Goal: Leave review/rating

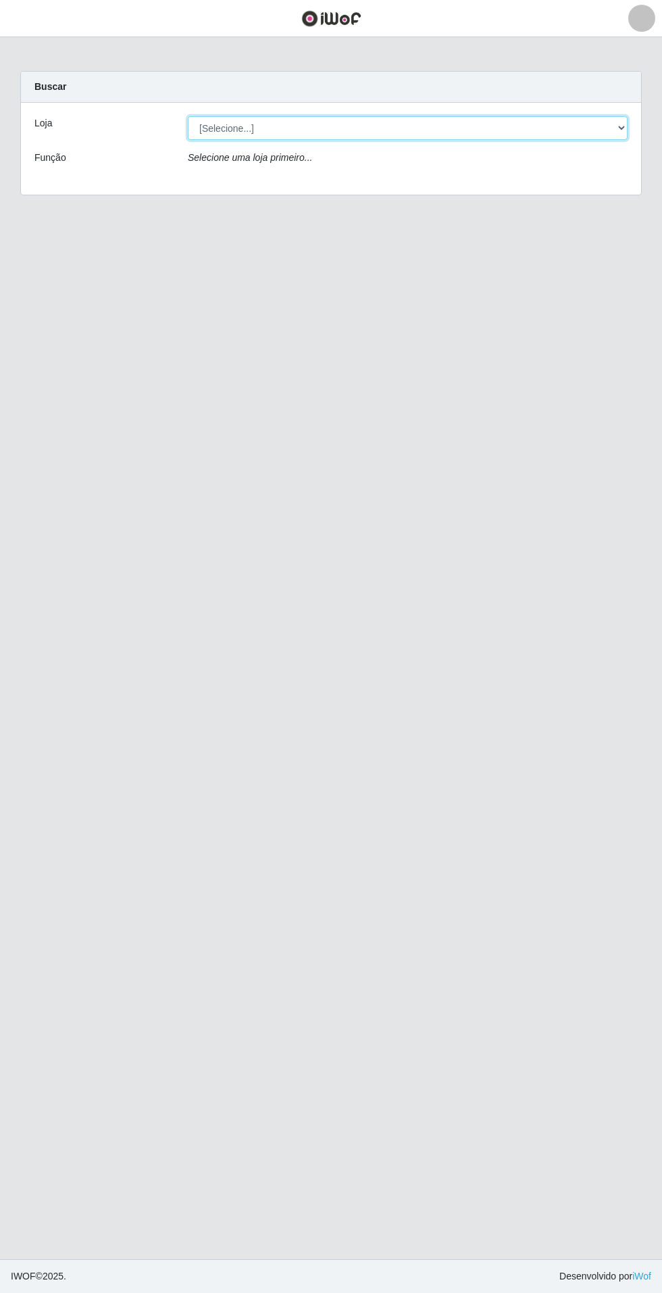
click at [587, 135] on select "[Selecione...] Atacado Vem - Loja 31 [GEOGRAPHIC_DATA]" at bounding box center [408, 128] width 440 height 24
select select "437"
click at [188, 116] on select "[Selecione...] Atacado Vem - Loja 31 [GEOGRAPHIC_DATA]" at bounding box center [408, 128] width 440 height 24
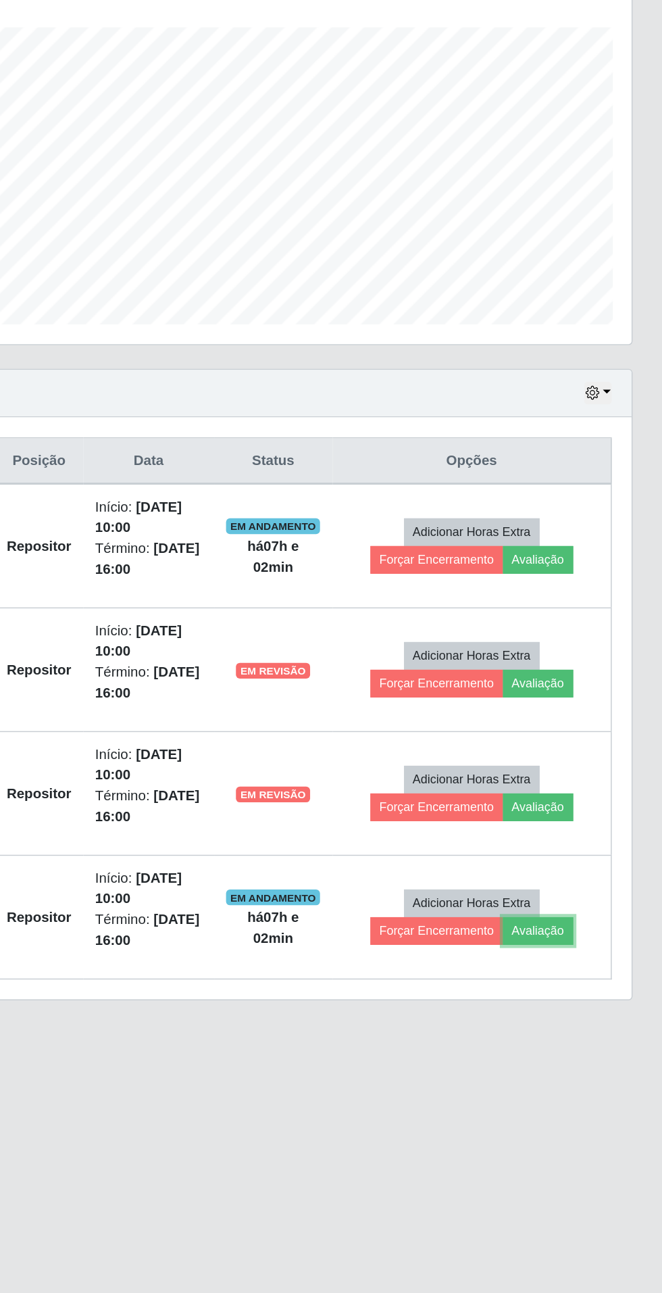
click at [591, 903] on button "Avaliação" at bounding box center [578, 897] width 48 height 19
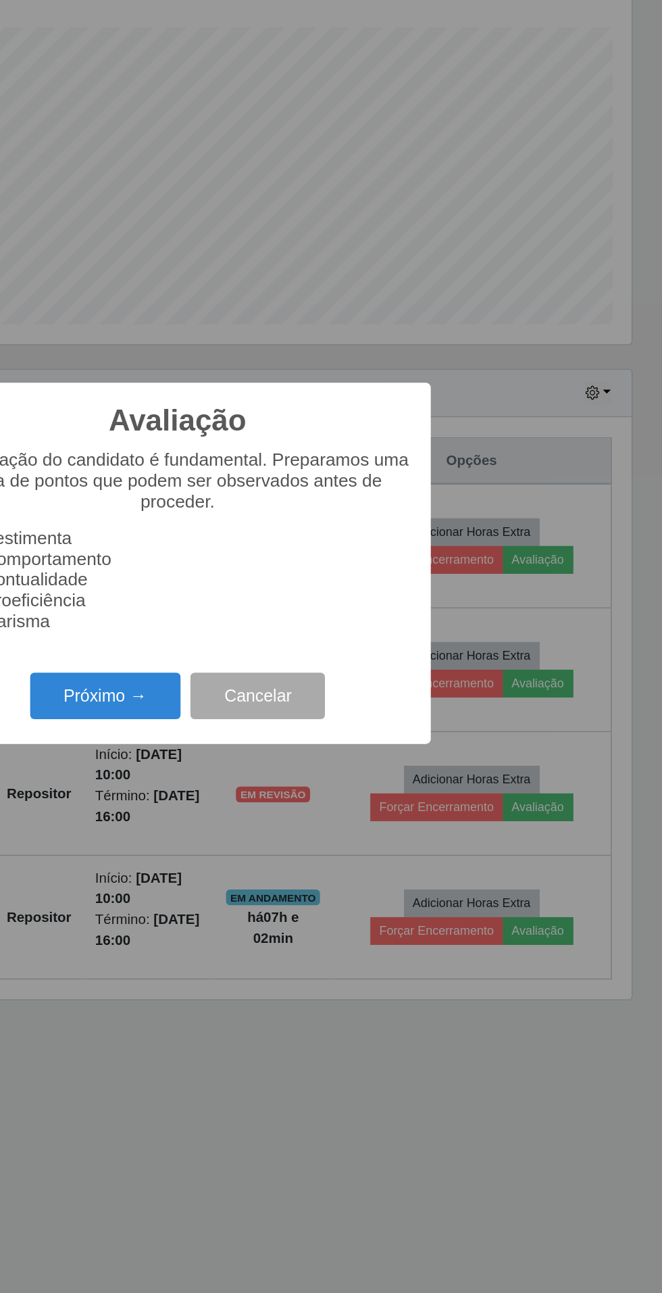
click at [296, 737] on button "Próximo →" at bounding box center [281, 737] width 103 height 32
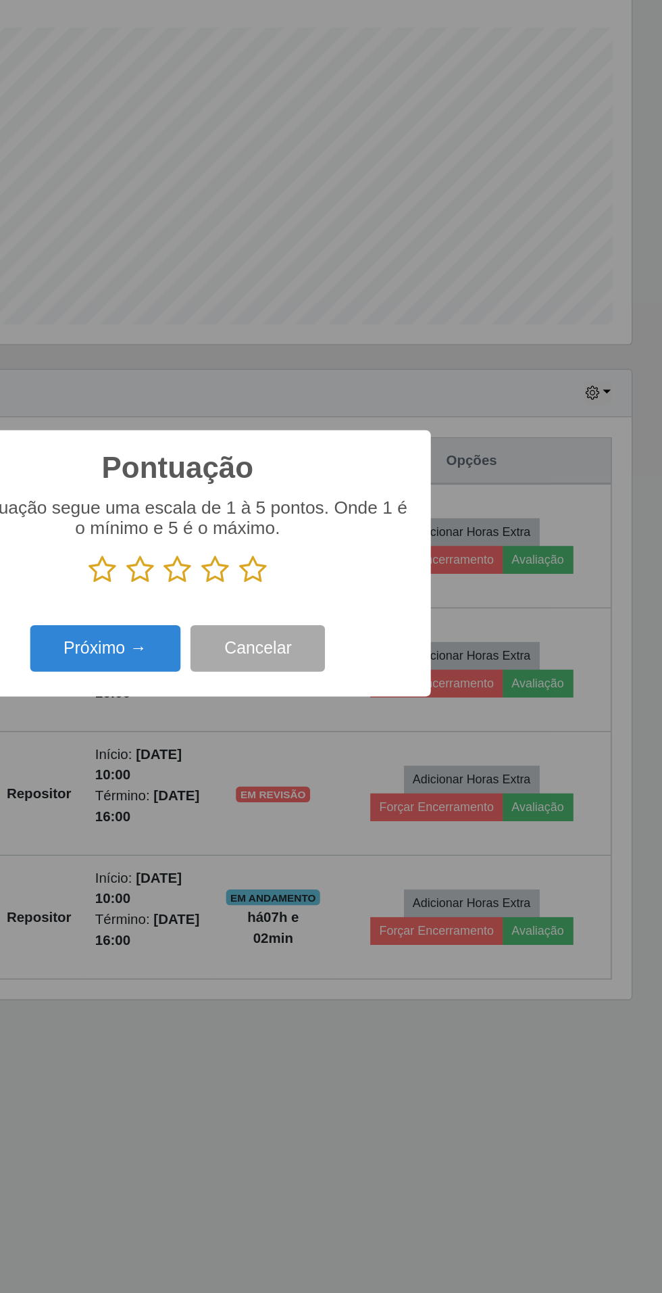
click at [388, 642] on icon at bounding box center [382, 651] width 19 height 20
click at [373, 661] on input "radio" at bounding box center [373, 661] width 0 height 0
click at [278, 705] on button "Próximo →" at bounding box center [281, 705] width 103 height 32
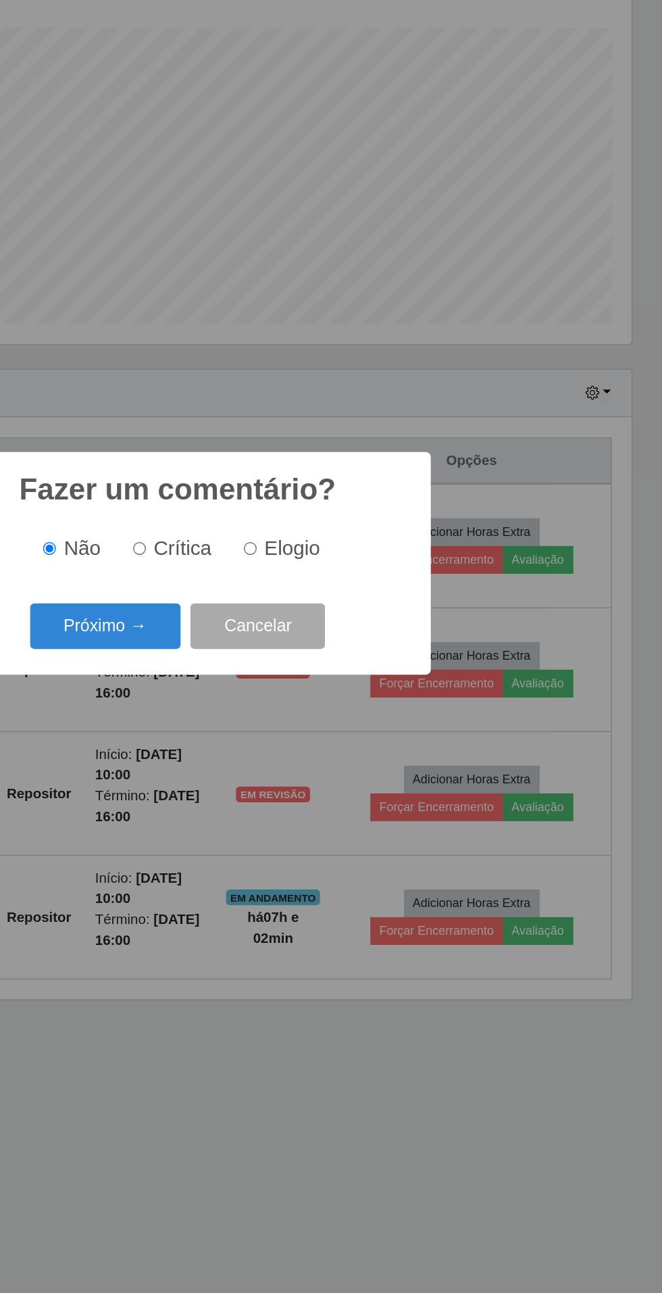
click at [294, 692] on button "Próximo →" at bounding box center [281, 690] width 103 height 32
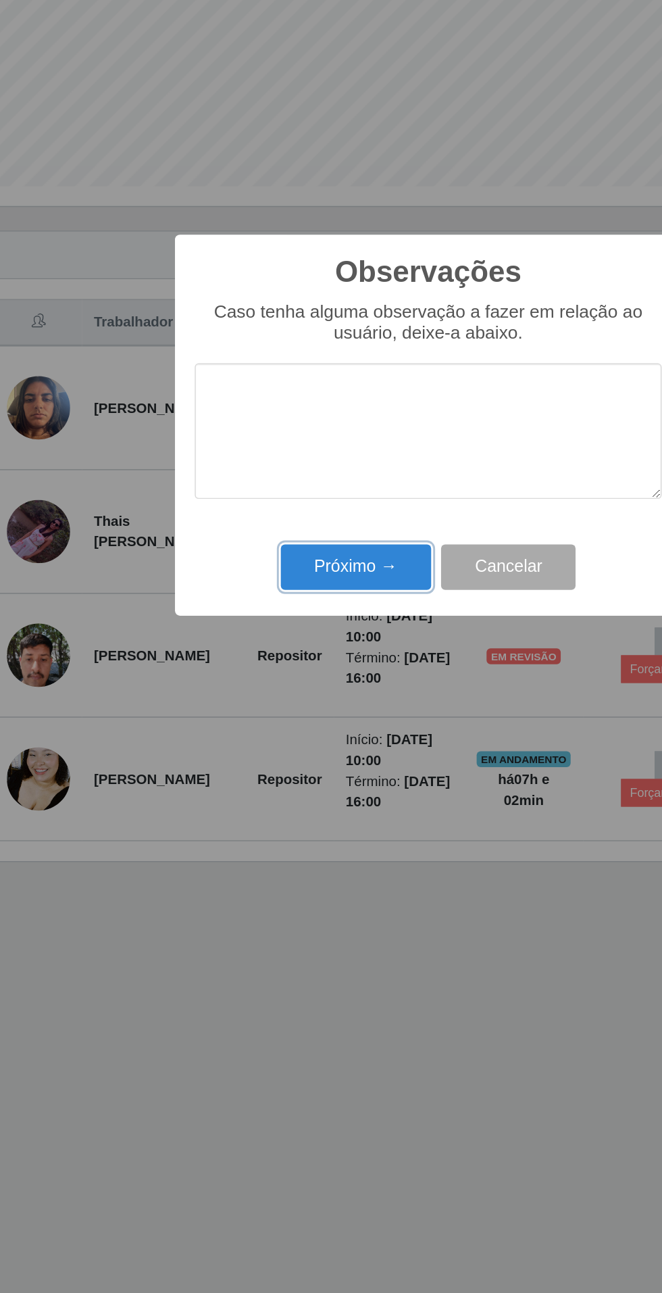
click at [261, 753] on button "Próximo →" at bounding box center [281, 744] width 103 height 32
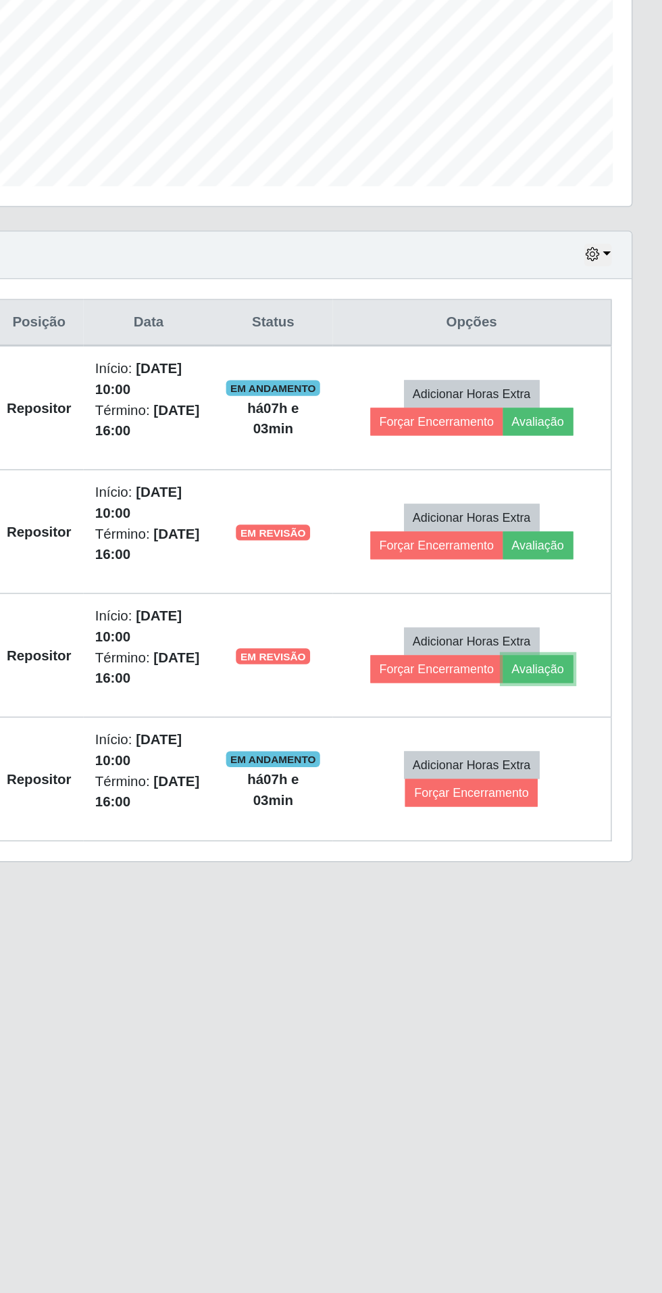
click at [599, 818] on button "Avaliação" at bounding box center [578, 813] width 48 height 19
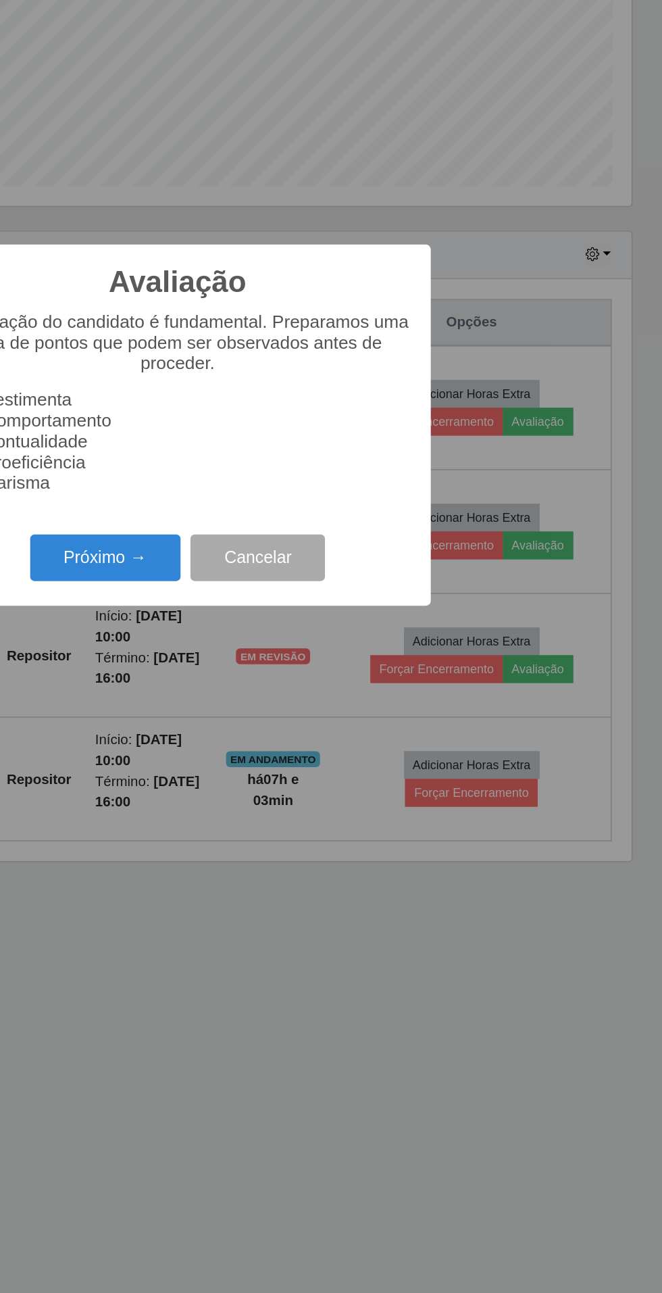
click at [290, 734] on button "Próximo →" at bounding box center [281, 737] width 103 height 32
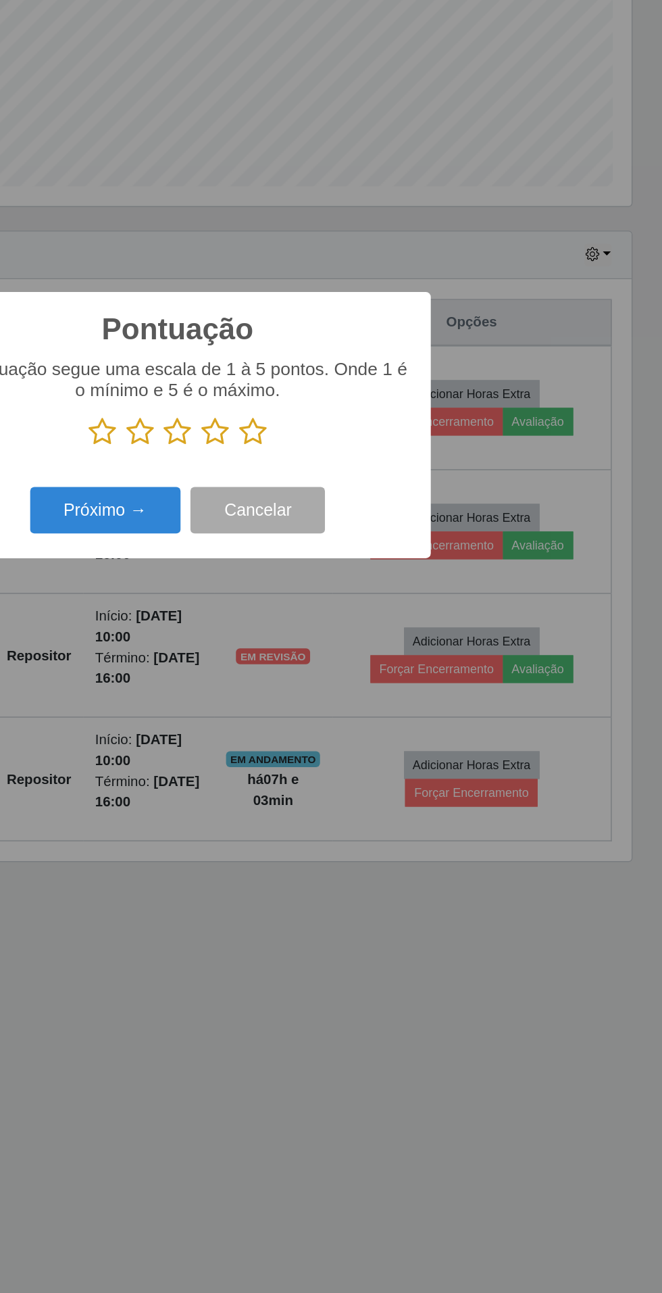
click at [351, 644] on icon at bounding box center [356, 651] width 19 height 20
click at [347, 661] on input "radio" at bounding box center [347, 661] width 0 height 0
click at [326, 651] on icon at bounding box center [331, 651] width 19 height 20
click at [322, 661] on input "radio" at bounding box center [322, 661] width 0 height 0
click at [291, 709] on button "Próximo →" at bounding box center [281, 705] width 103 height 32
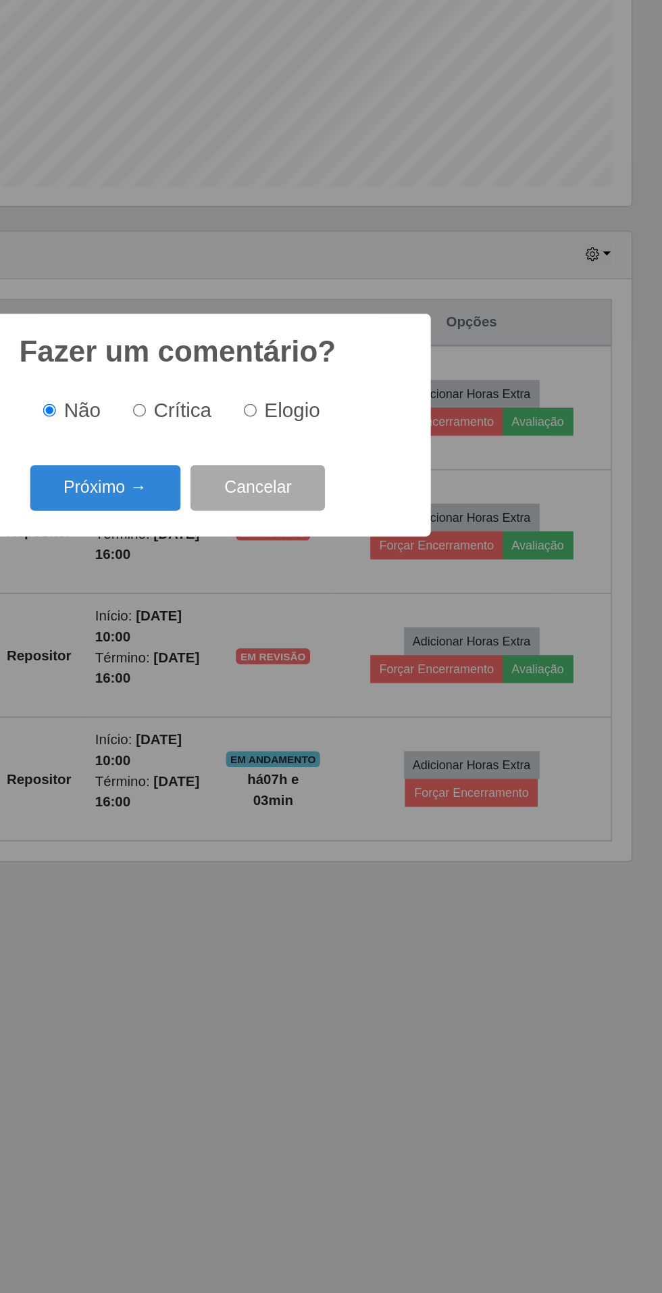
click at [295, 685] on button "Próximo →" at bounding box center [281, 690] width 103 height 32
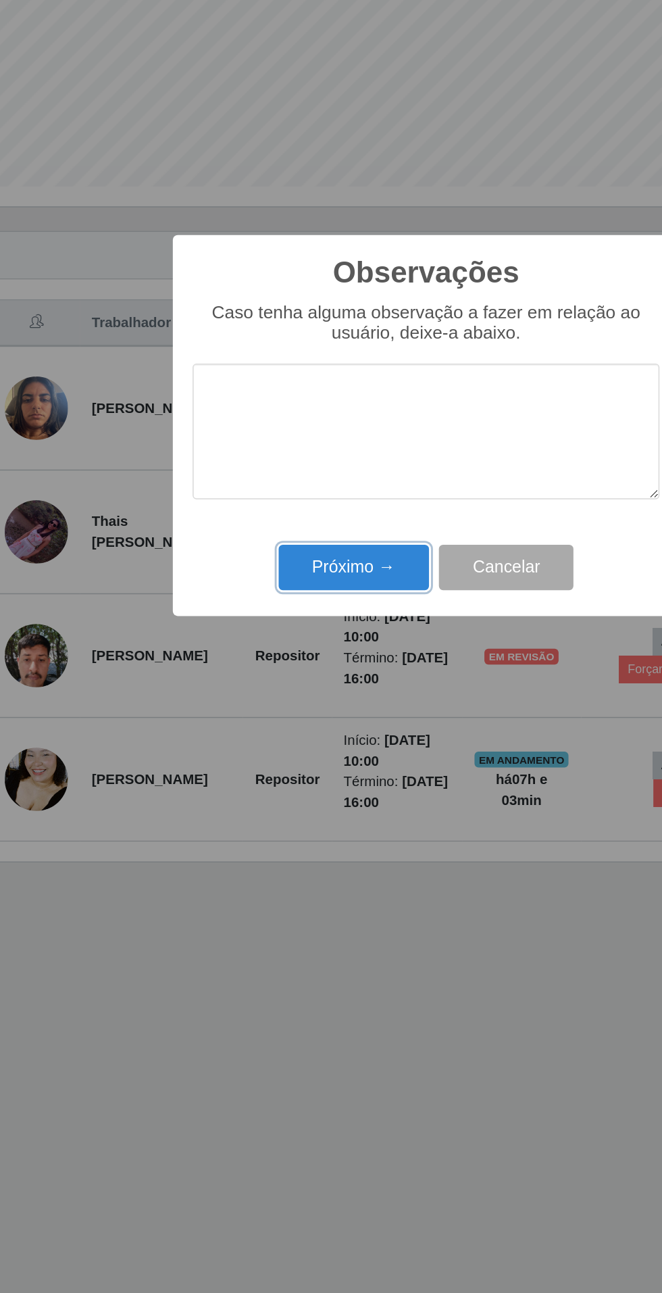
click at [272, 755] on button "Próximo →" at bounding box center [281, 744] width 103 height 32
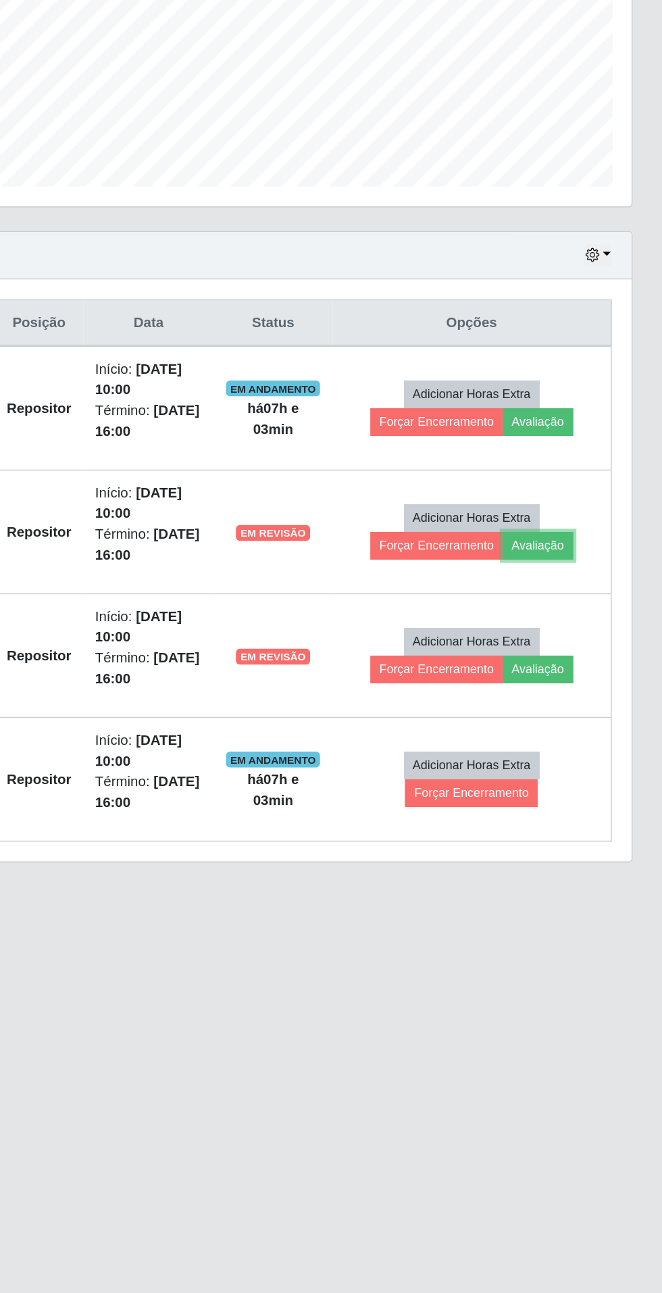
click at [579, 727] on button "Avaliação" at bounding box center [578, 728] width 48 height 19
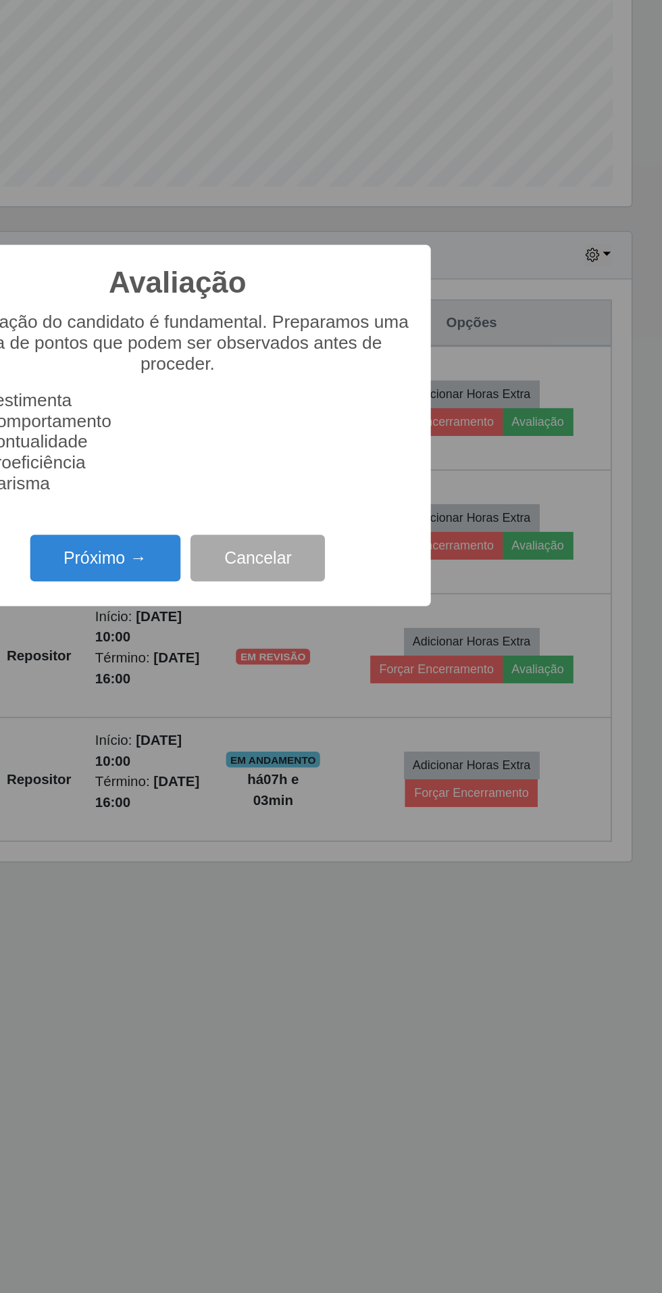
click at [286, 731] on button "Próximo →" at bounding box center [281, 737] width 103 height 32
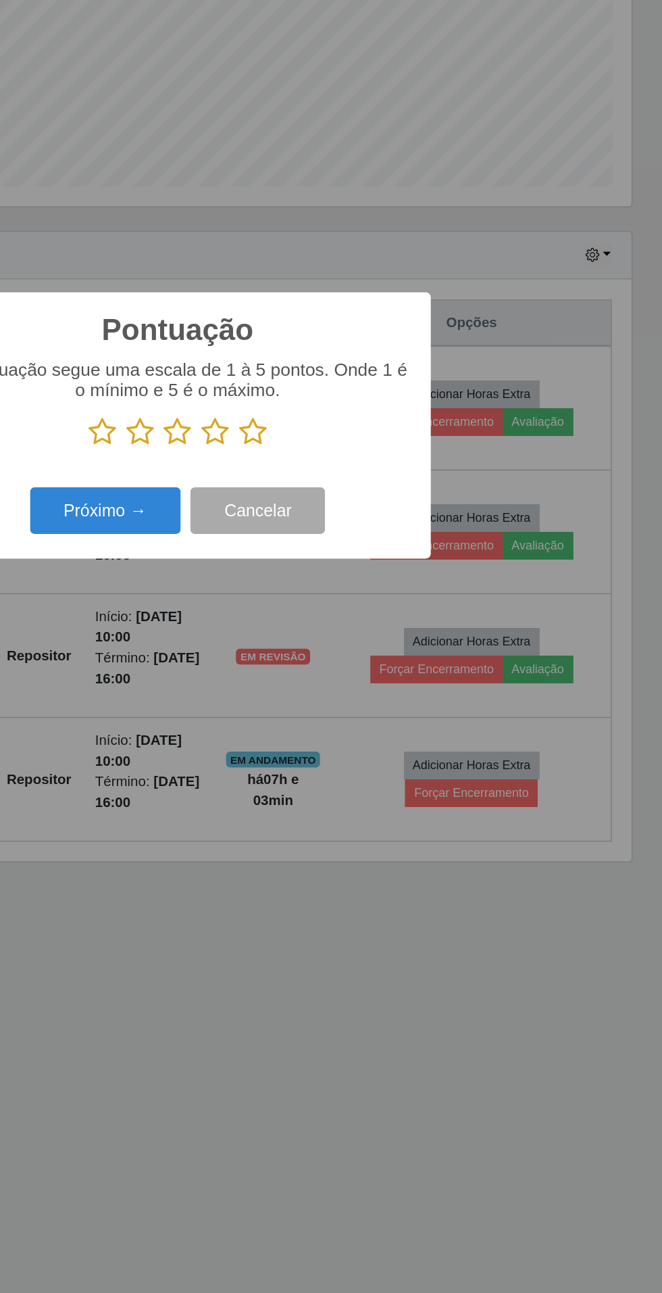
click at [381, 649] on icon at bounding box center [382, 651] width 19 height 20
click at [373, 661] on input "radio" at bounding box center [373, 661] width 0 height 0
click at [310, 693] on button "Próximo →" at bounding box center [281, 705] width 103 height 32
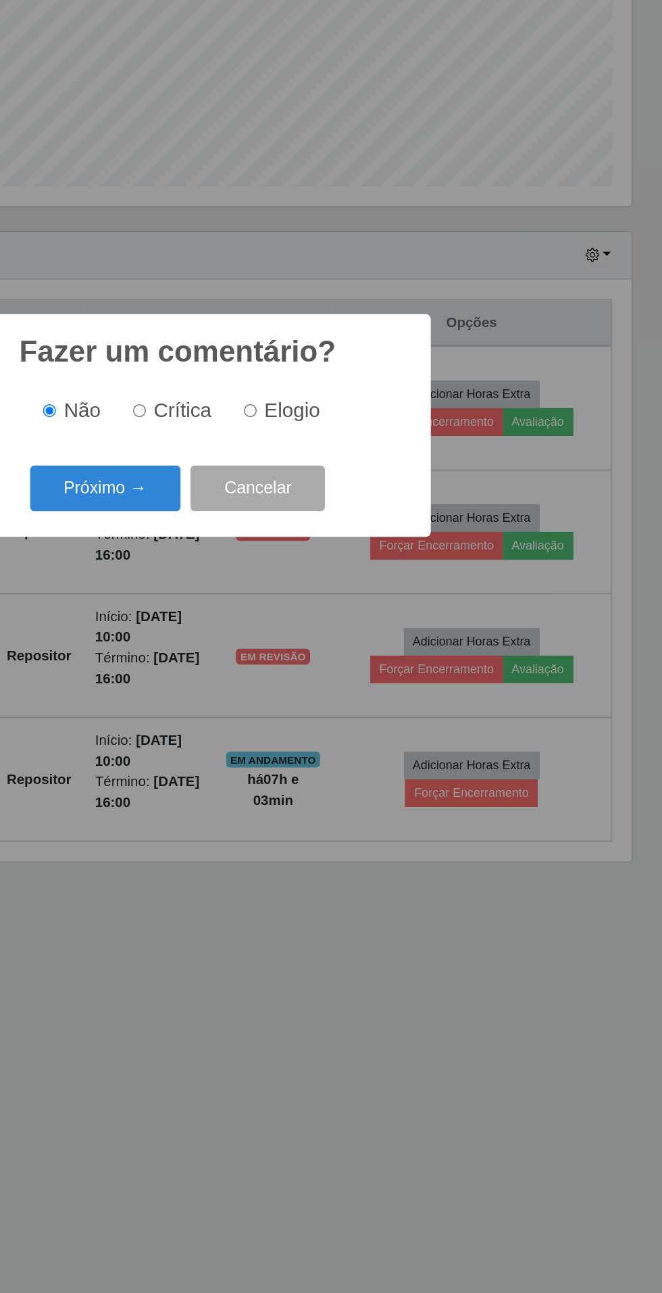
click at [300, 691] on button "Próximo →" at bounding box center [281, 690] width 103 height 32
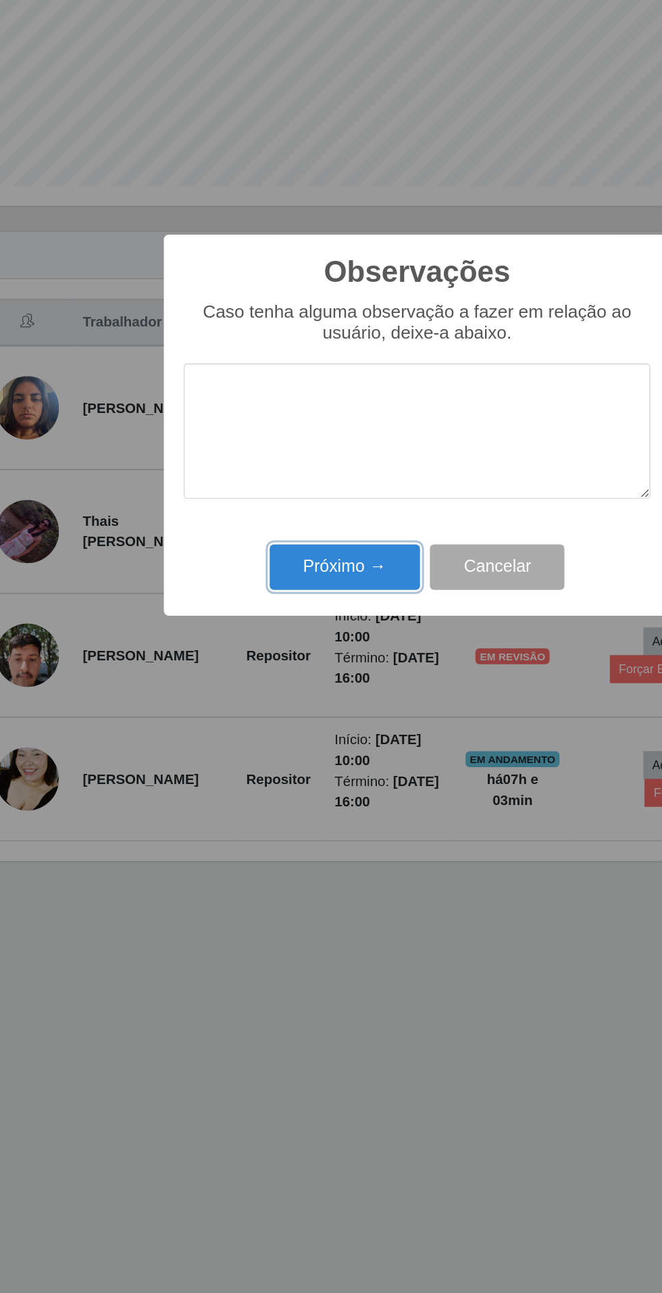
click at [270, 750] on button "Próximo →" at bounding box center [281, 744] width 103 height 32
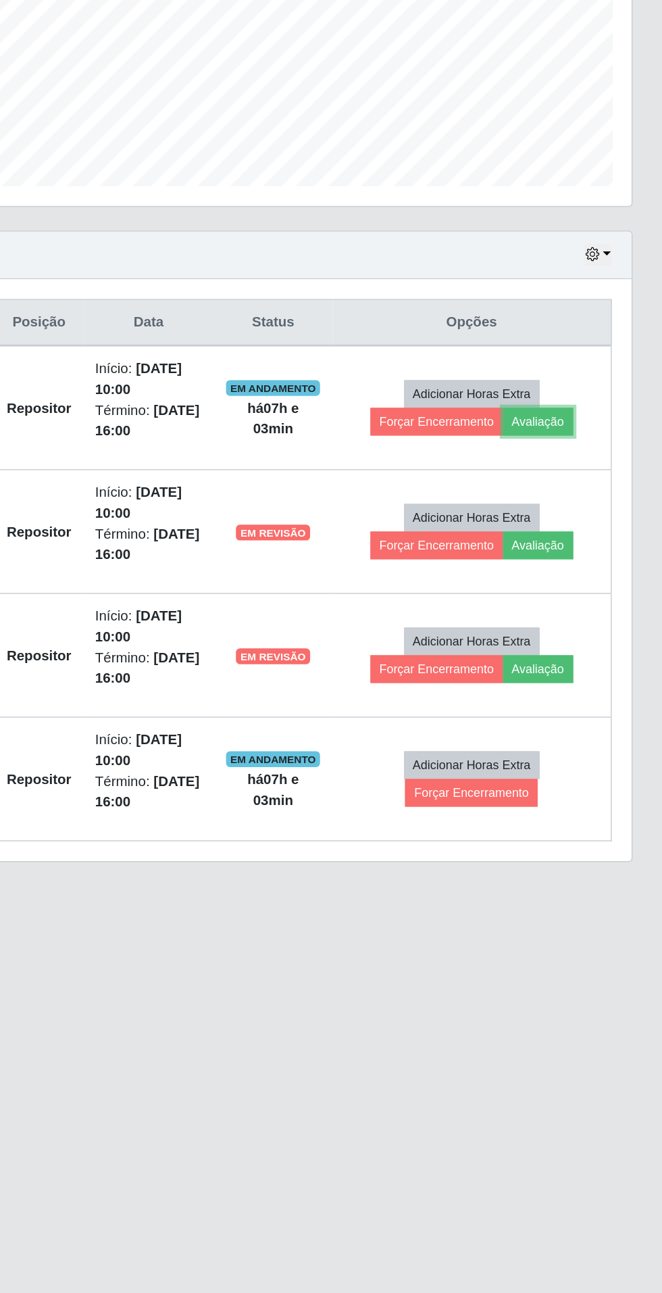
click at [588, 641] on button "Avaliação" at bounding box center [578, 644] width 48 height 19
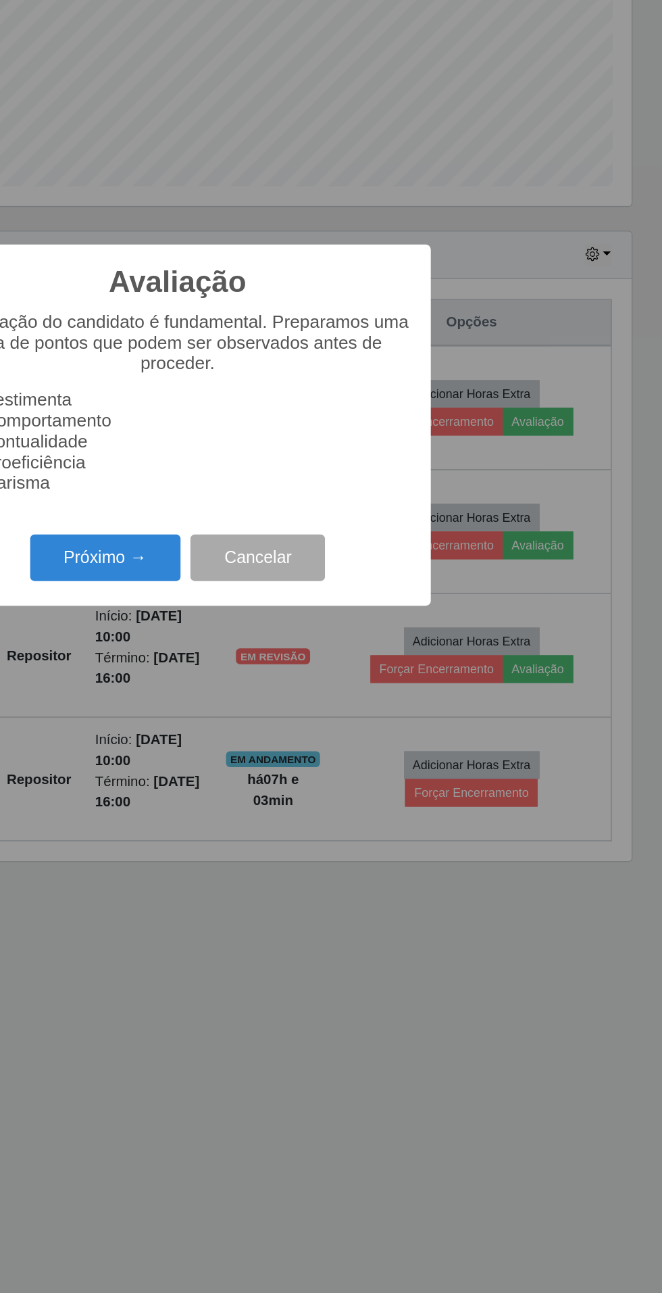
click at [307, 736] on button "Próximo →" at bounding box center [281, 737] width 103 height 32
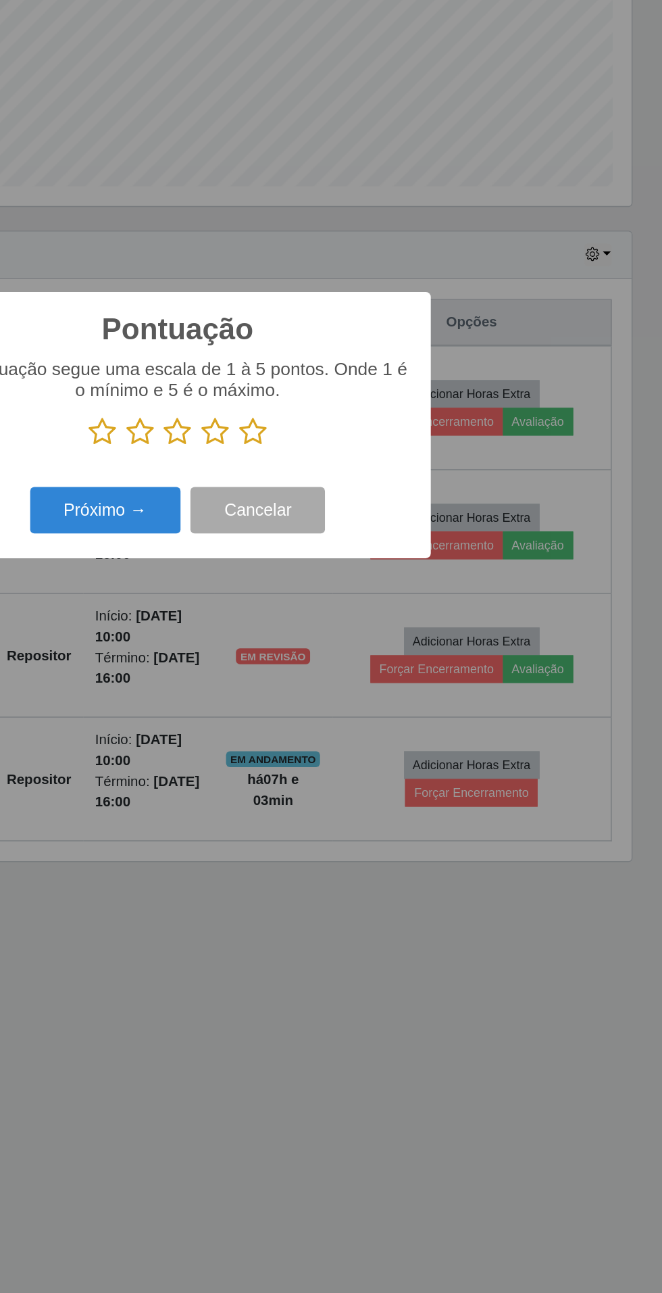
click at [412, 656] on p at bounding box center [331, 651] width 319 height 20
click at [387, 653] on icon at bounding box center [382, 651] width 19 height 20
click at [373, 661] on input "radio" at bounding box center [373, 661] width 0 height 0
click at [303, 708] on button "Próximo →" at bounding box center [281, 705] width 103 height 32
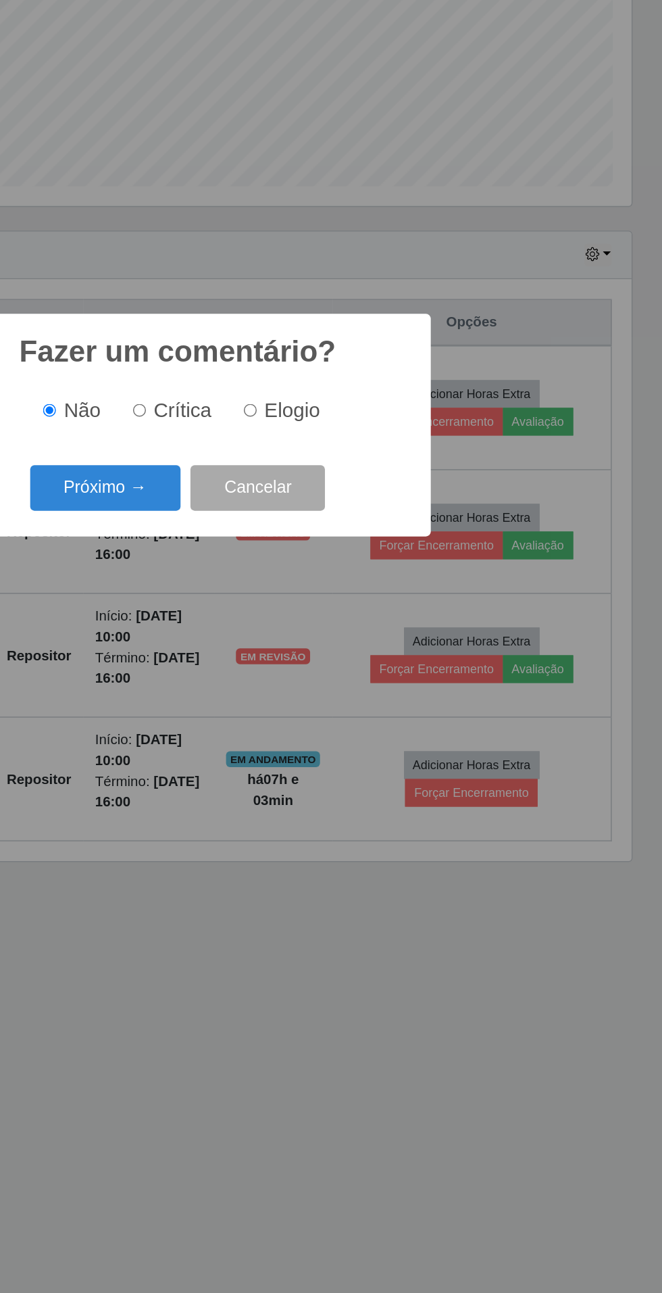
click at [305, 691] on button "Próximo →" at bounding box center [281, 690] width 103 height 32
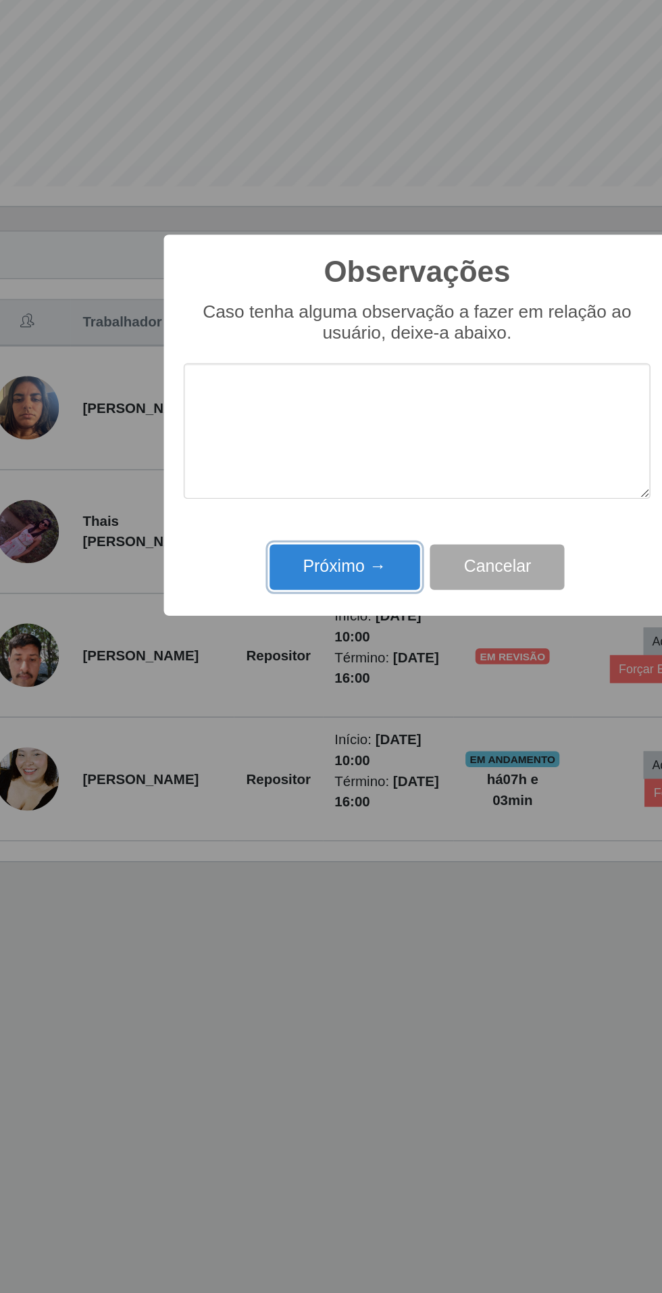
click at [280, 739] on button "Próximo →" at bounding box center [281, 744] width 103 height 32
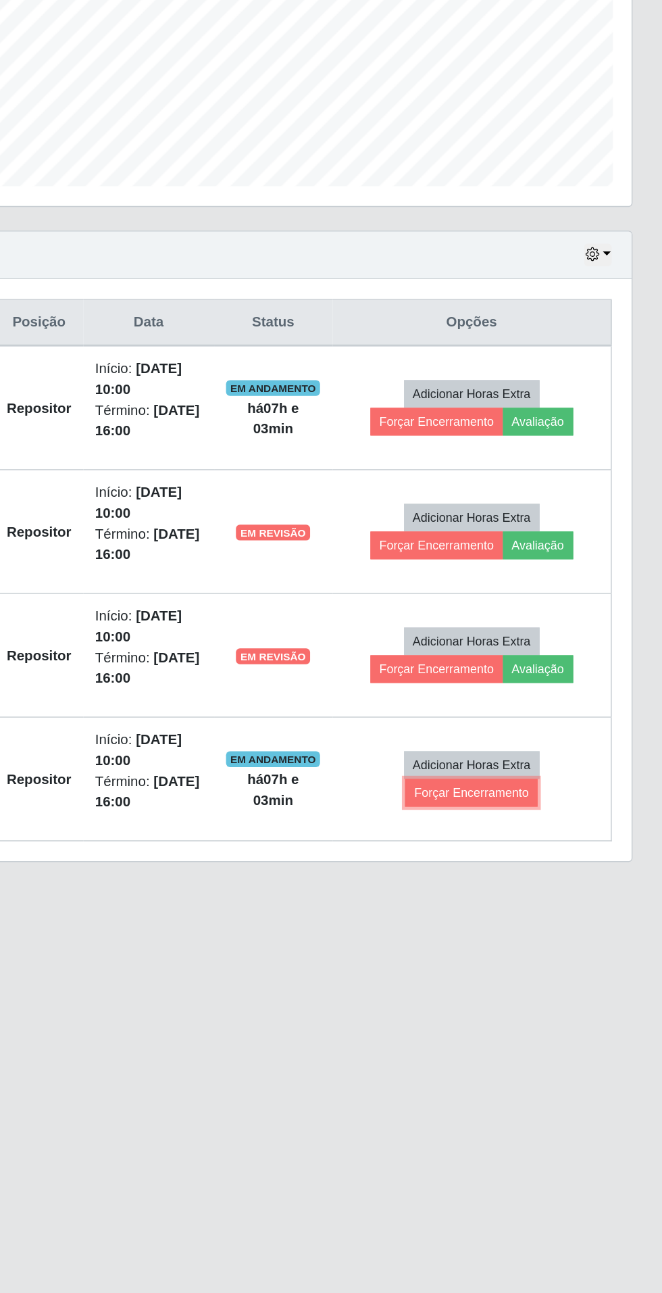
click at [564, 894] on button "Forçar Encerramento" at bounding box center [532, 897] width 91 height 19
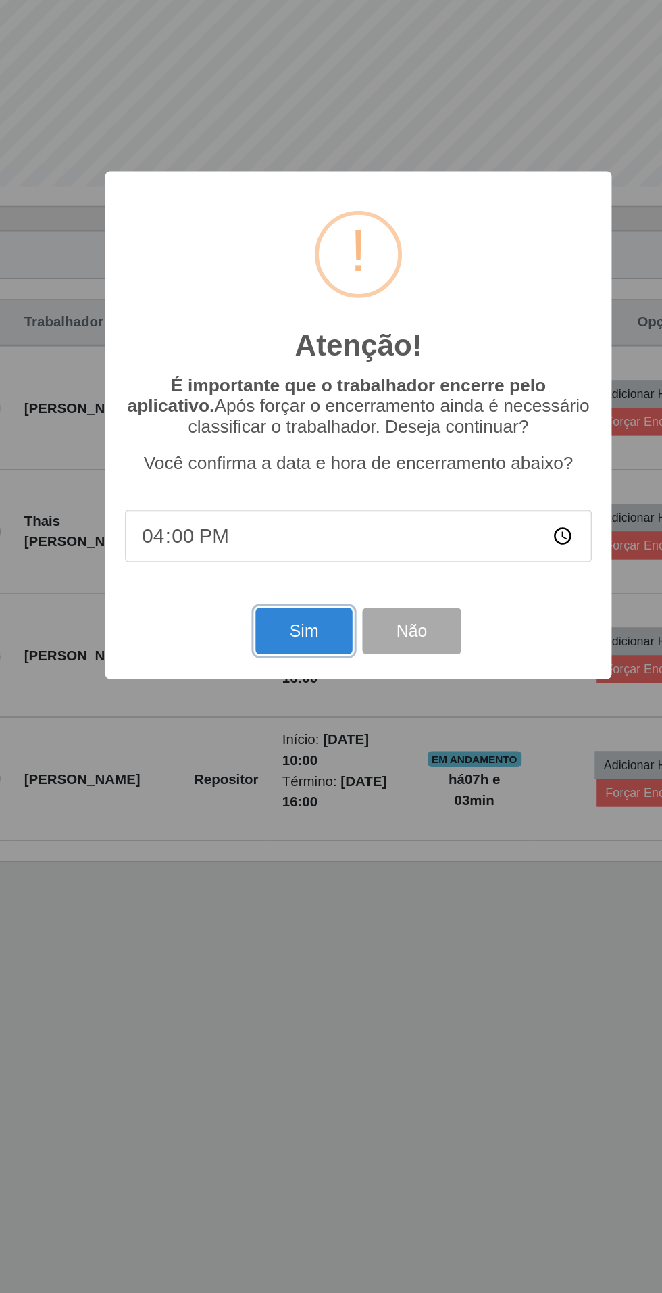
click at [297, 793] on button "Sim" at bounding box center [294, 787] width 66 height 32
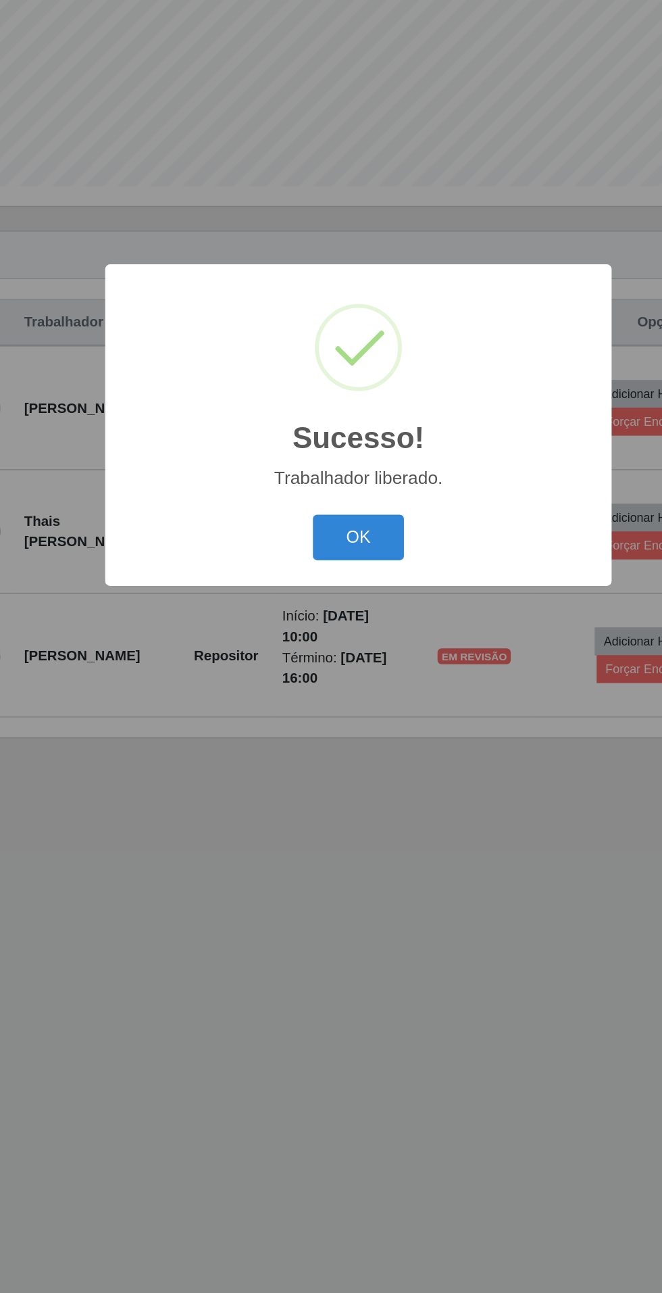
click at [335, 732] on button "OK" at bounding box center [331, 724] width 63 height 32
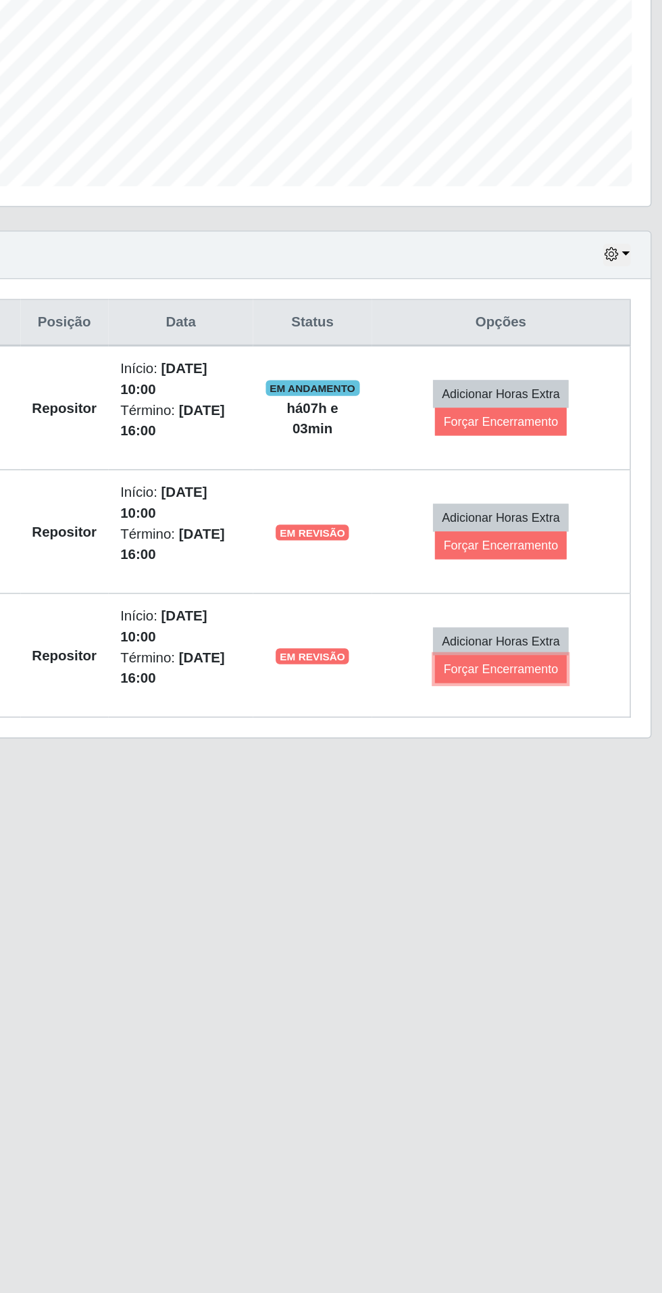
click at [562, 814] on button "Forçar Encerramento" at bounding box center [539, 813] width 91 height 19
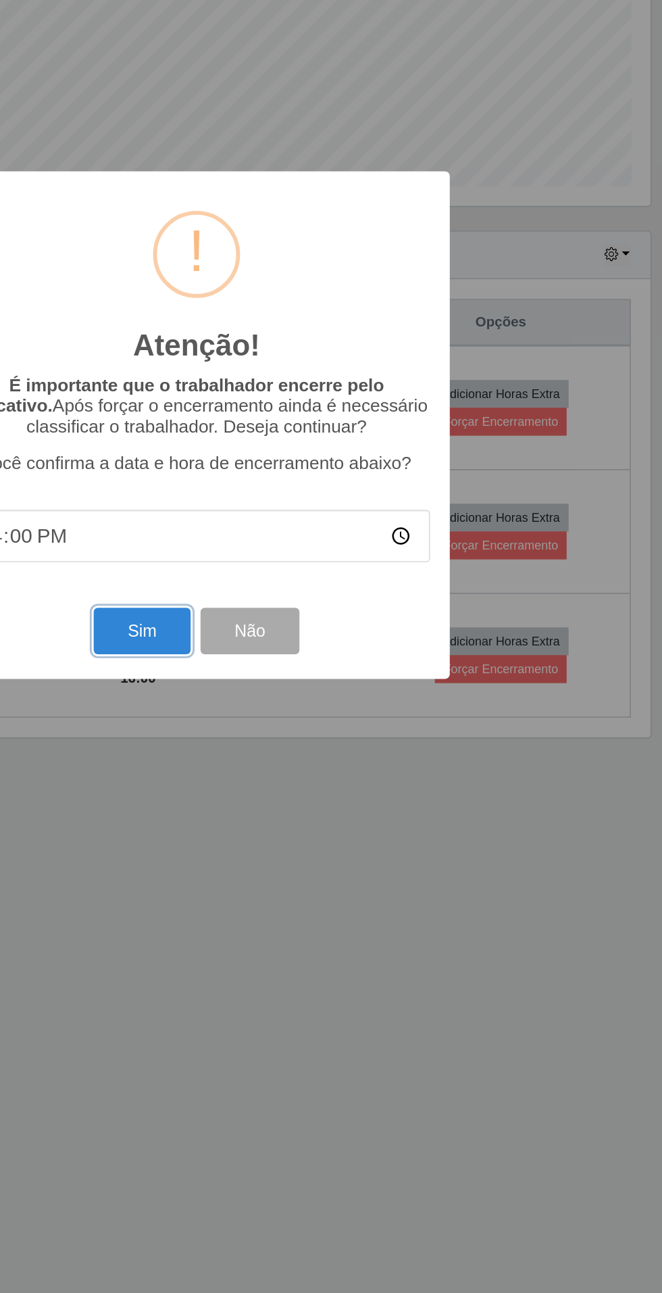
click at [303, 788] on button "Sim" at bounding box center [294, 787] width 66 height 32
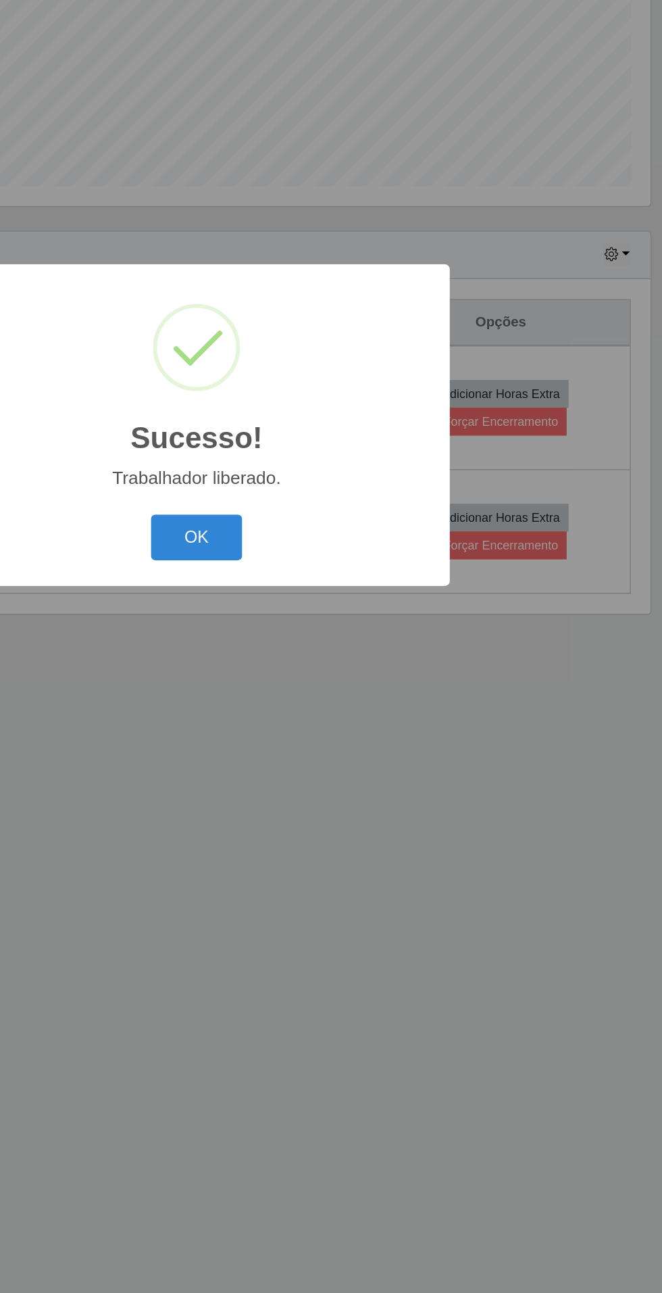
click at [360, 710] on button "OK" at bounding box center [331, 724] width 63 height 32
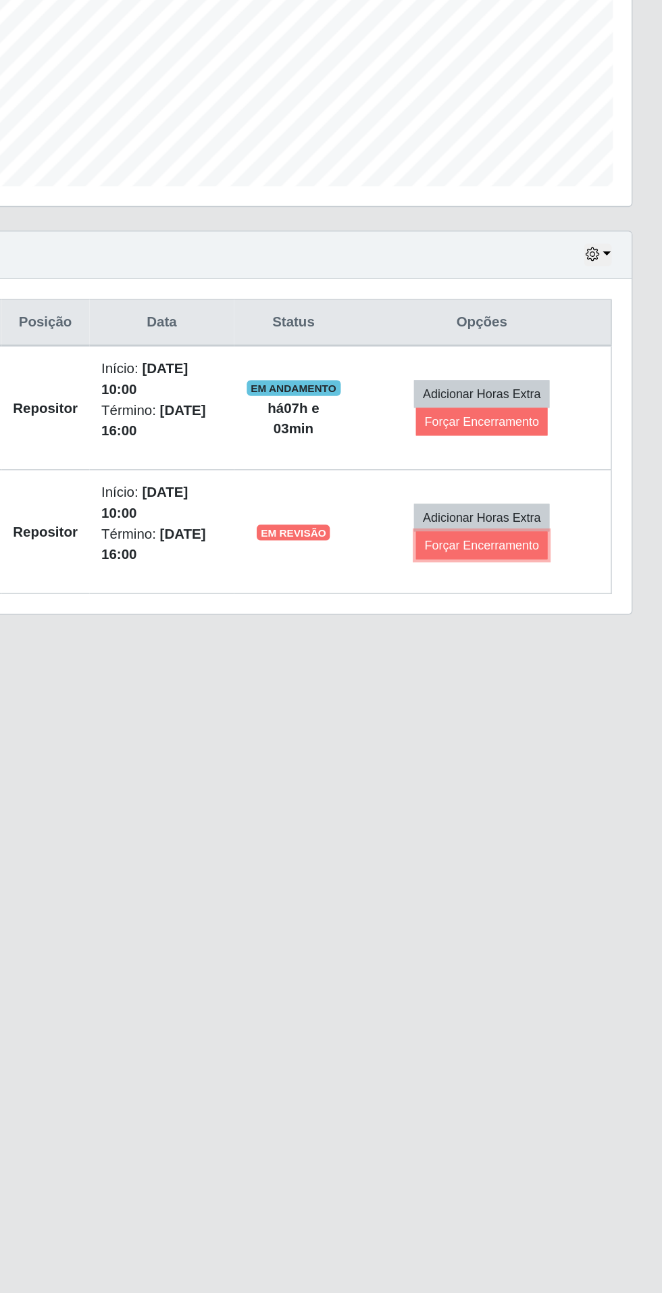
click at [561, 731] on button "Forçar Encerramento" at bounding box center [539, 728] width 91 height 19
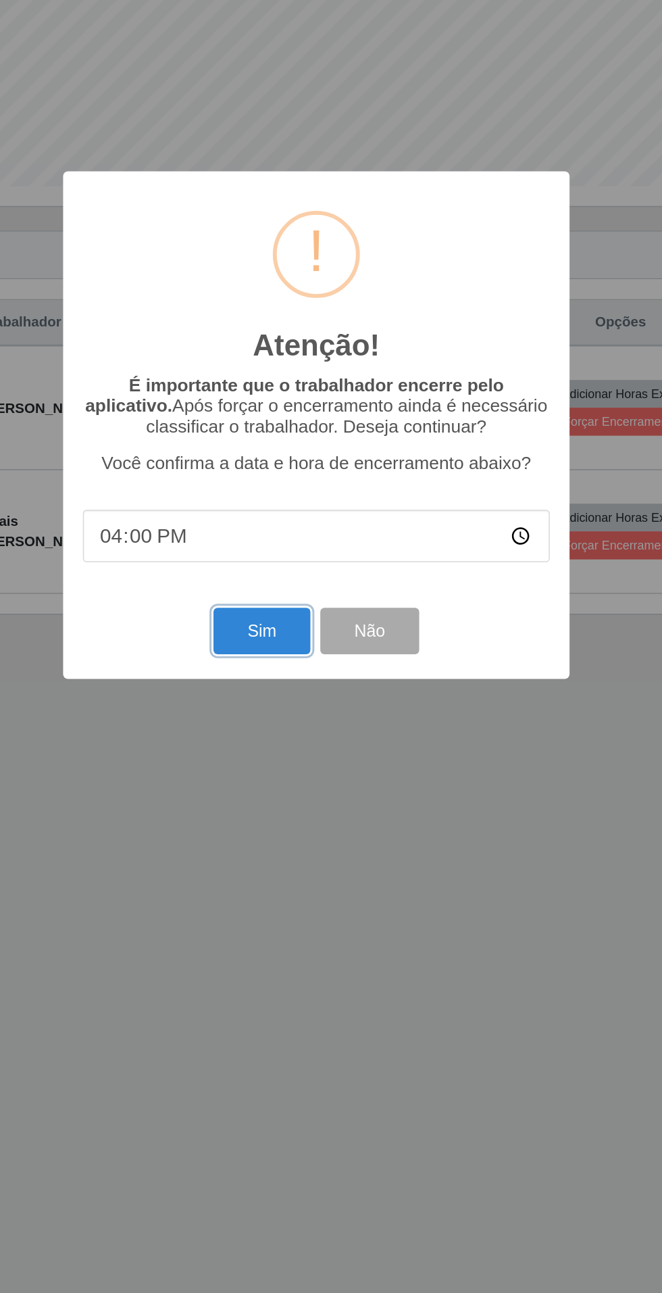
click at [289, 797] on button "Sim" at bounding box center [294, 787] width 66 height 32
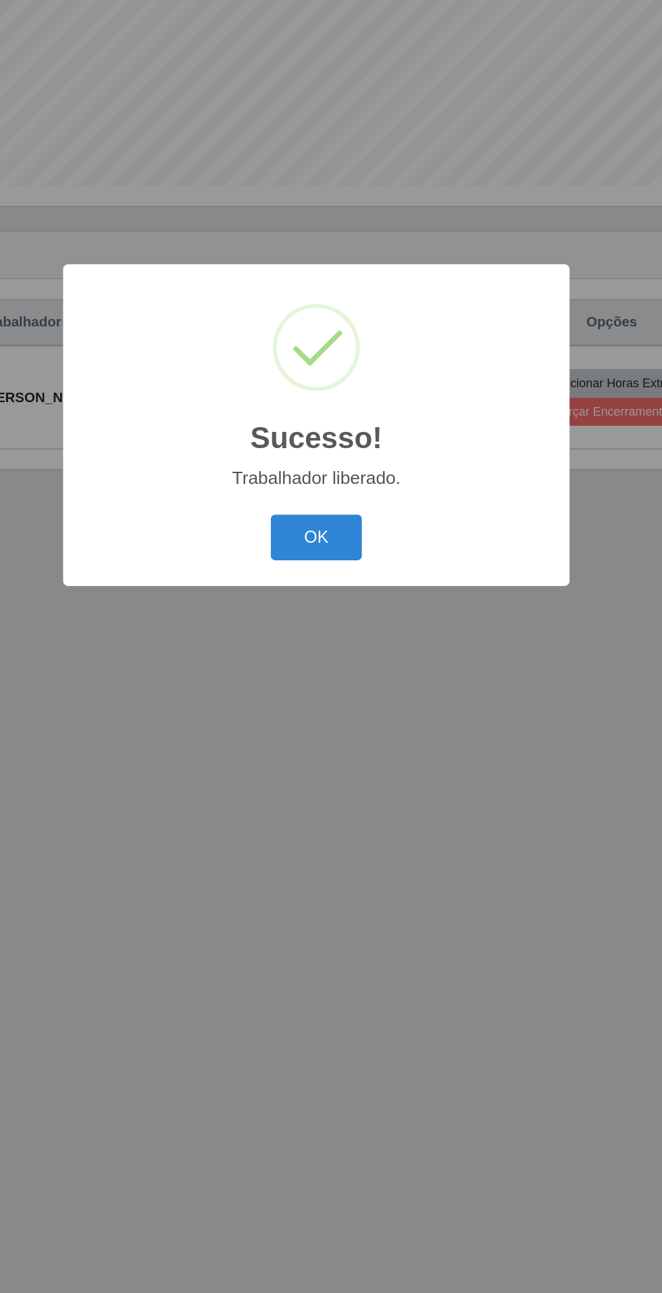
click at [333, 731] on button "OK" at bounding box center [331, 724] width 63 height 32
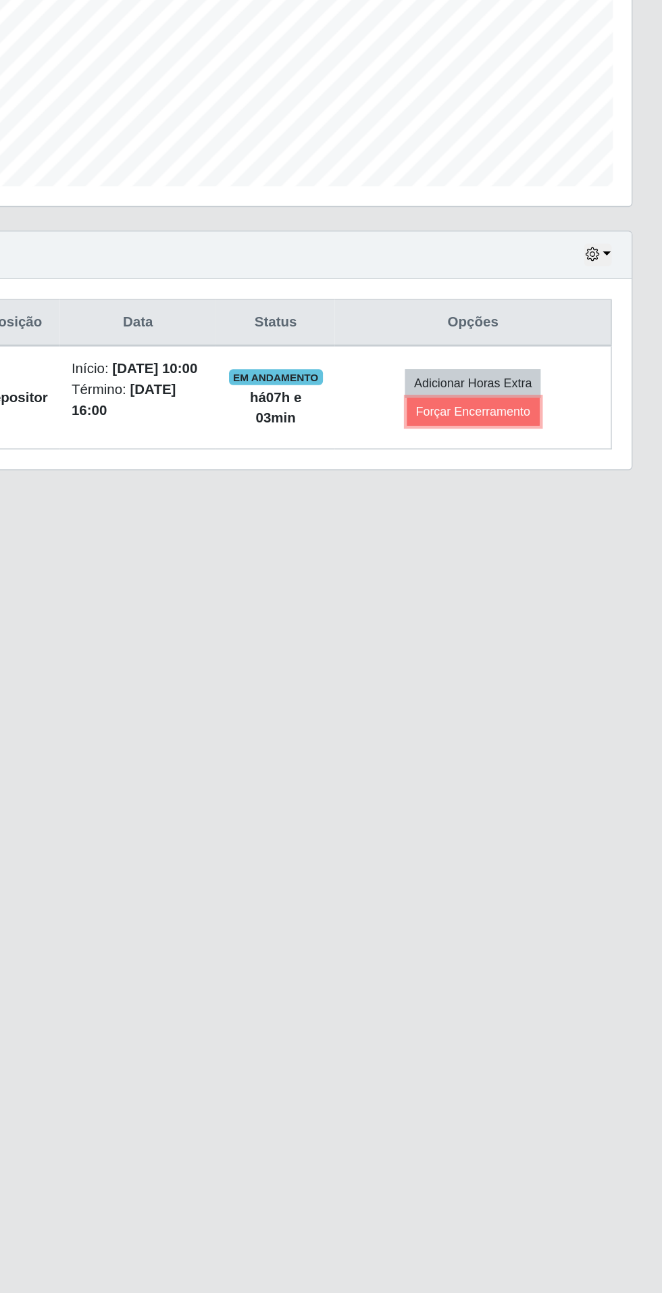
click at [554, 646] on button "Forçar Encerramento" at bounding box center [533, 637] width 91 height 19
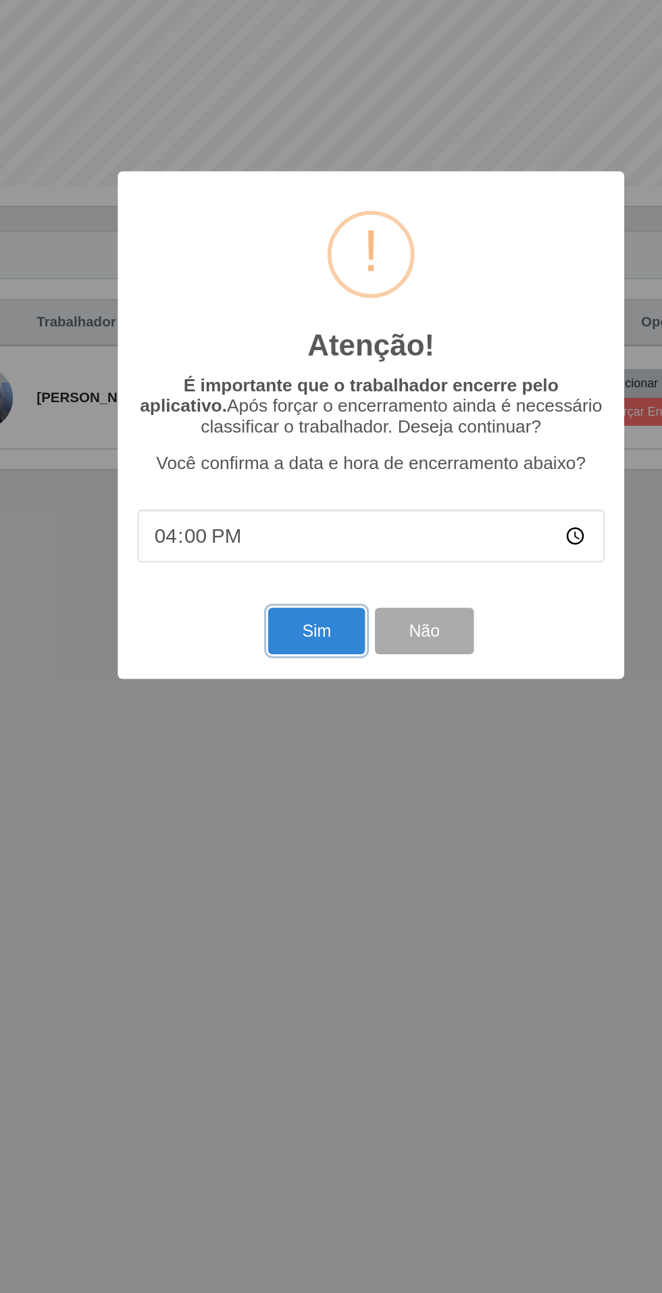
click at [287, 798] on button "Sim" at bounding box center [294, 787] width 66 height 32
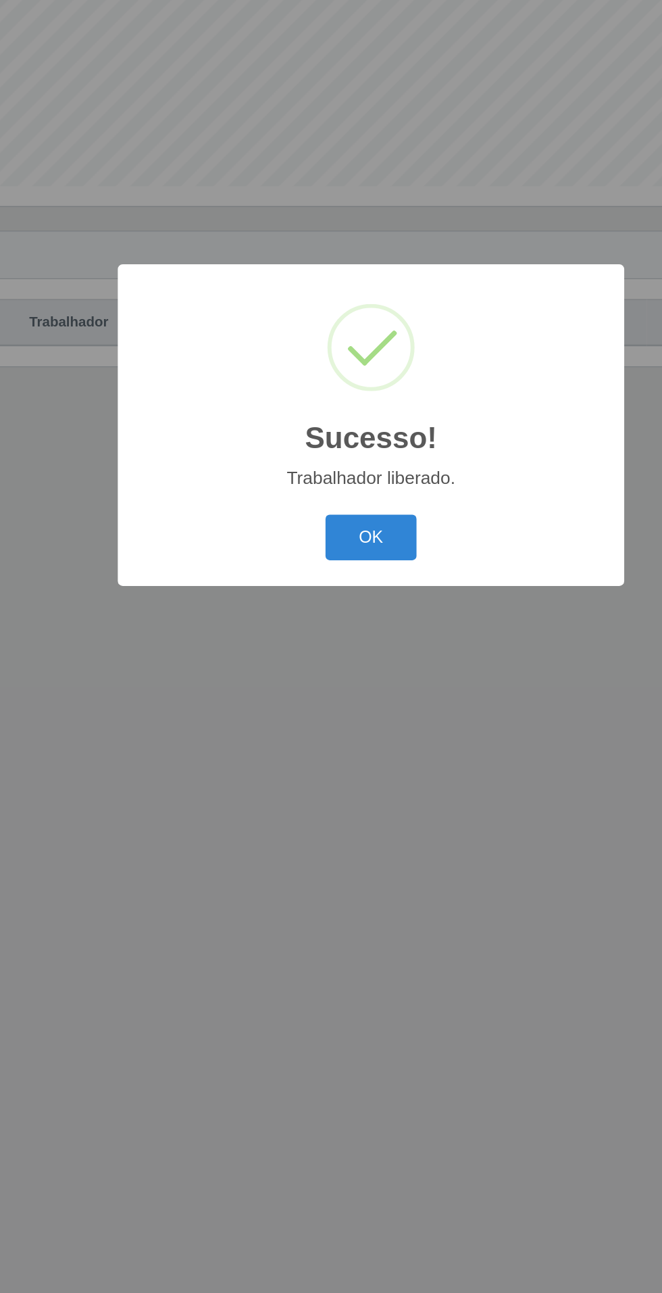
click at [346, 737] on button "OK" at bounding box center [331, 724] width 63 height 32
